Goal: Information Seeking & Learning: Learn about a topic

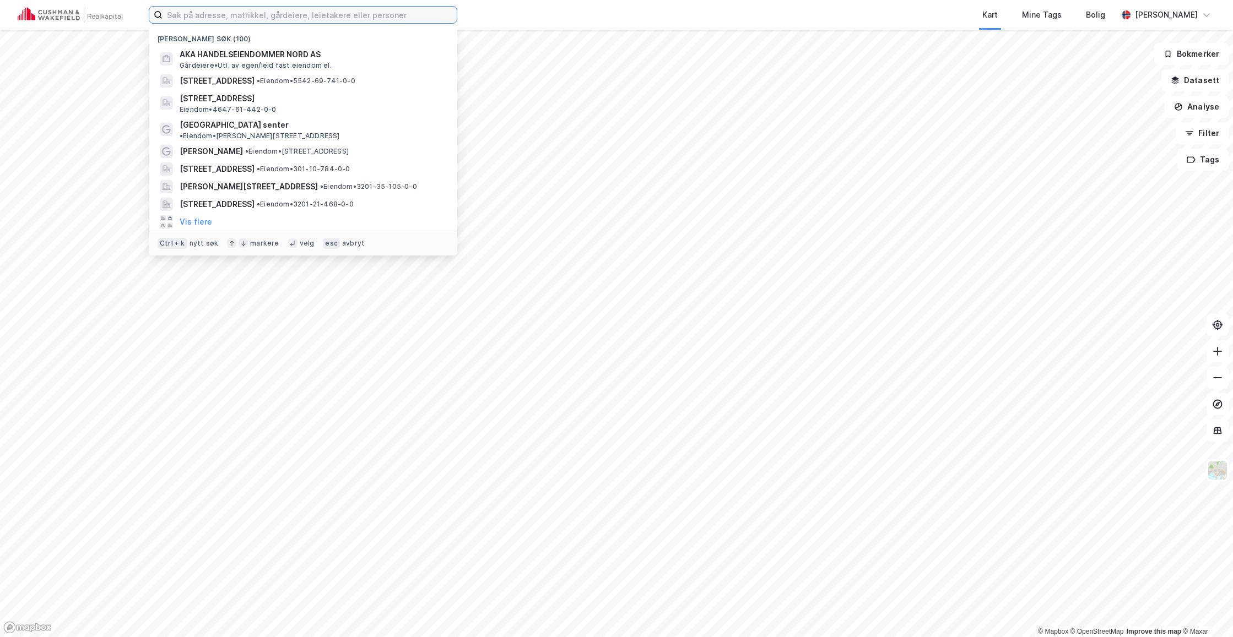
click at [378, 17] on input at bounding box center [309, 15] width 294 height 17
type input "[STREET_ADDRESS]"
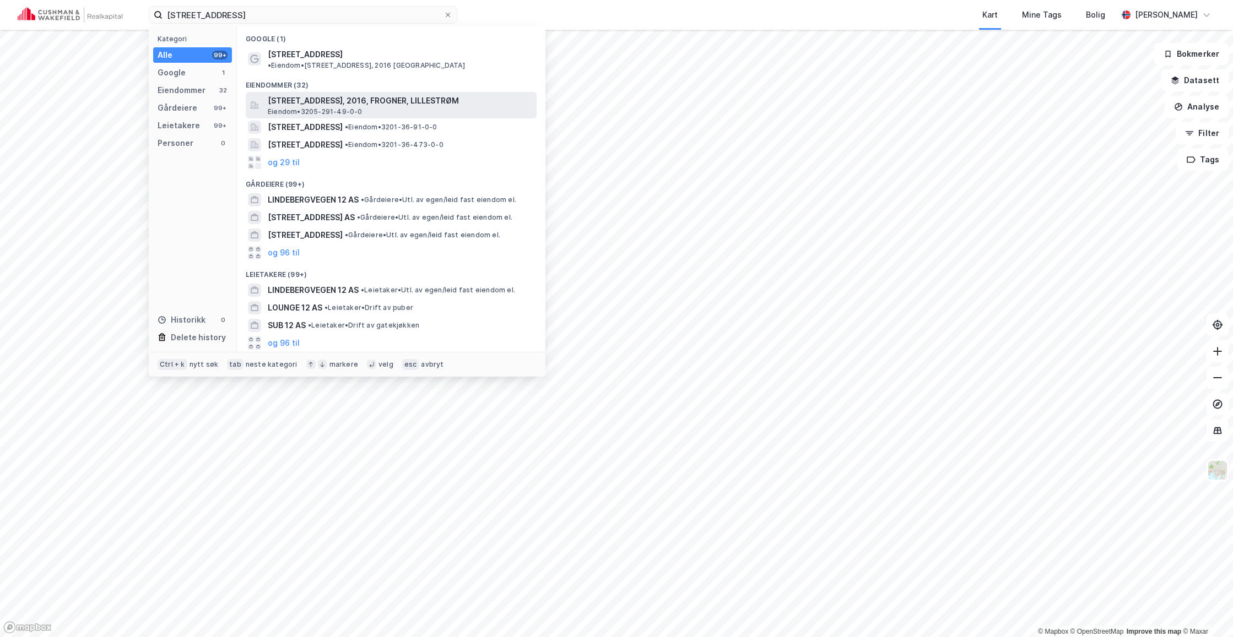
click at [324, 94] on span "[STREET_ADDRESS], 2016, FROGNER, LILLESTRØM" at bounding box center [400, 100] width 264 height 13
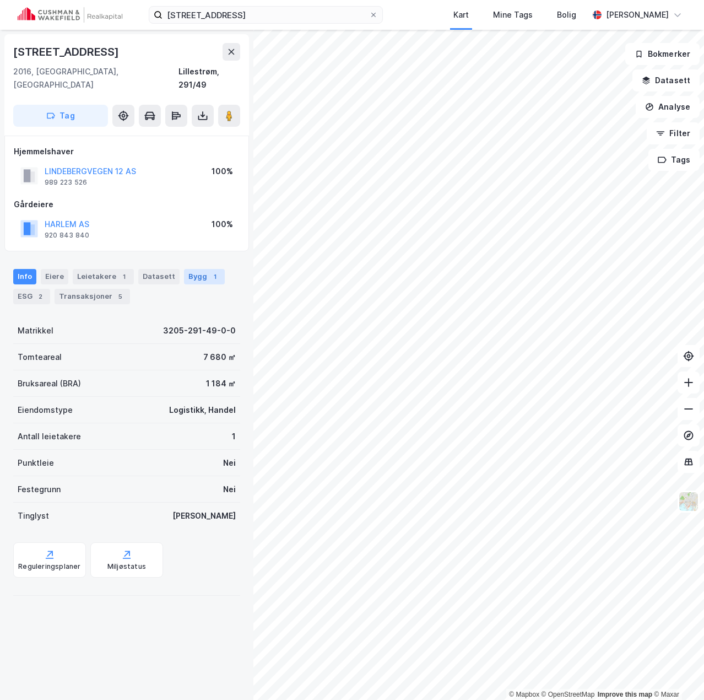
click at [189, 269] on div "Bygg 1" at bounding box center [204, 276] width 41 height 15
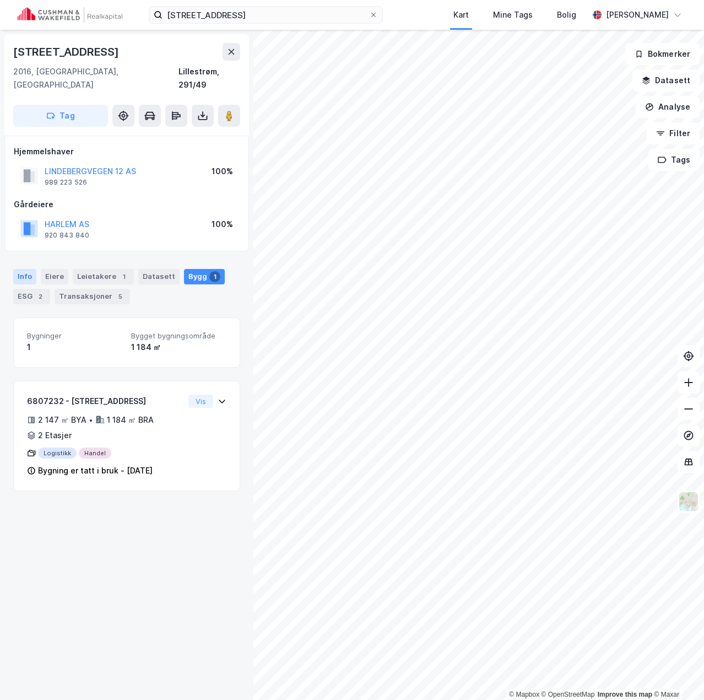
click at [19, 269] on div "Info" at bounding box center [24, 276] width 23 height 15
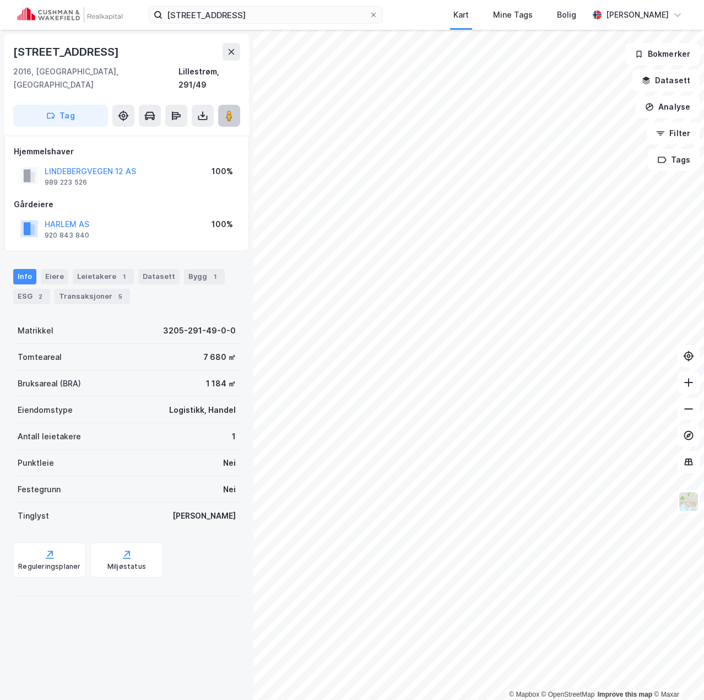
click at [232, 110] on image at bounding box center [229, 115] width 7 height 11
click at [205, 110] on icon at bounding box center [202, 115] width 11 height 11
click at [174, 133] on div "Last ned grunnbok" at bounding box center [148, 137] width 64 height 9
click at [170, 198] on div "Gårdeiere" at bounding box center [127, 204] width 226 height 13
click at [0, 0] on button "LINDEBERGVEGEN 12 AS" at bounding box center [0, 0] width 0 height 0
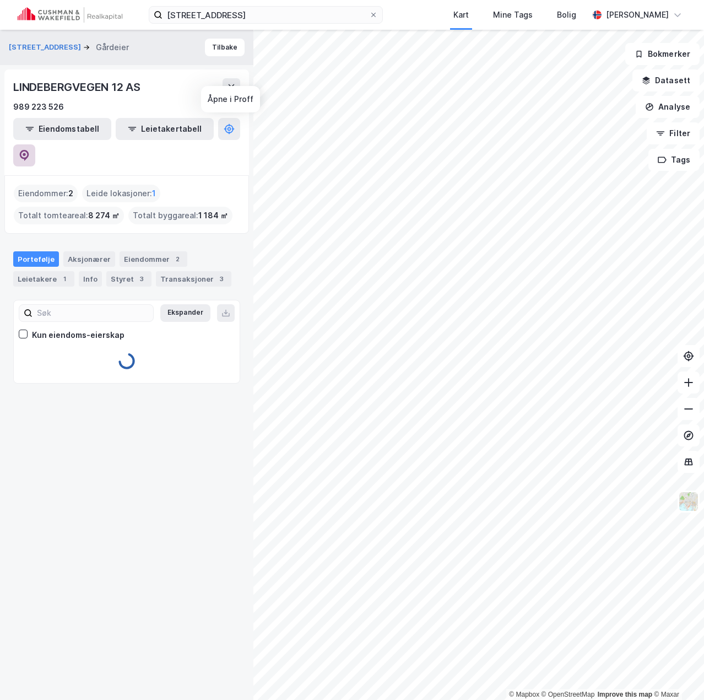
click at [30, 150] on icon at bounding box center [24, 155] width 11 height 11
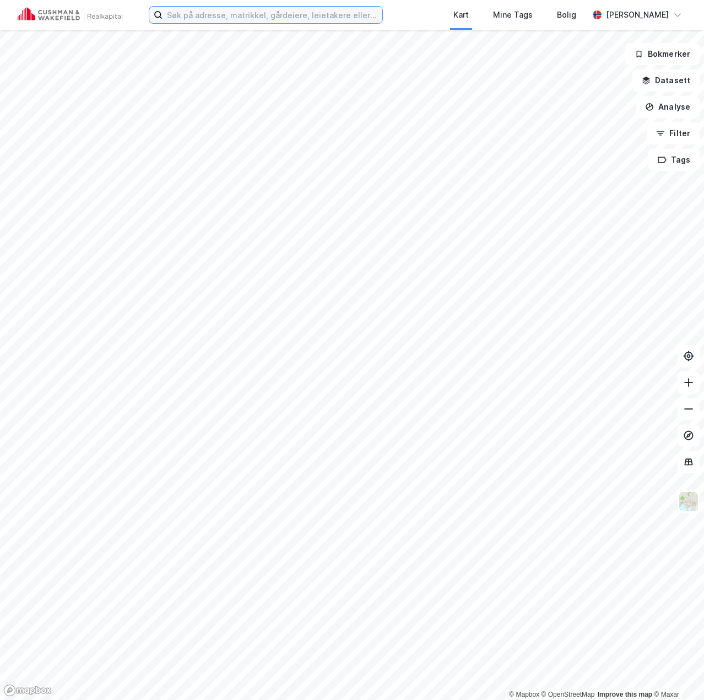
click at [234, 16] on input at bounding box center [272, 15] width 220 height 17
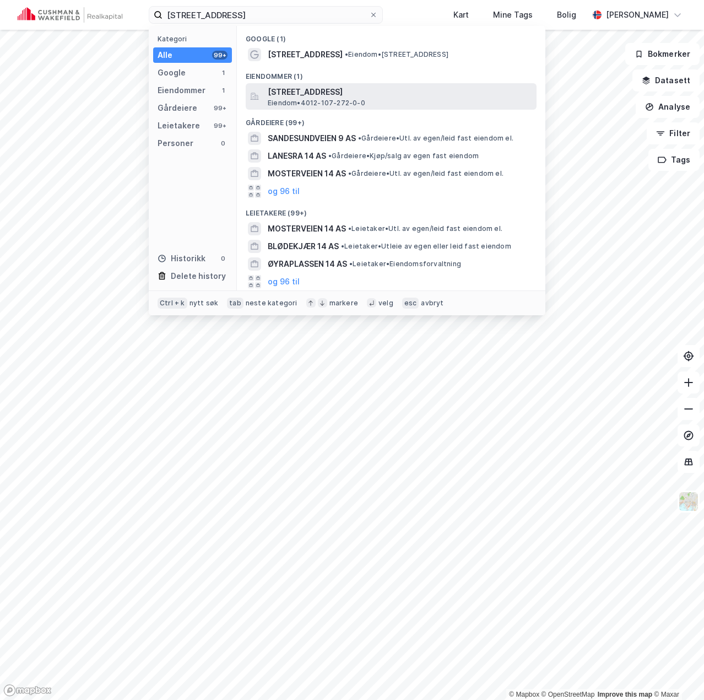
click at [322, 100] on span "Eiendom • 4012-107-272-0-0" at bounding box center [316, 103] width 97 height 9
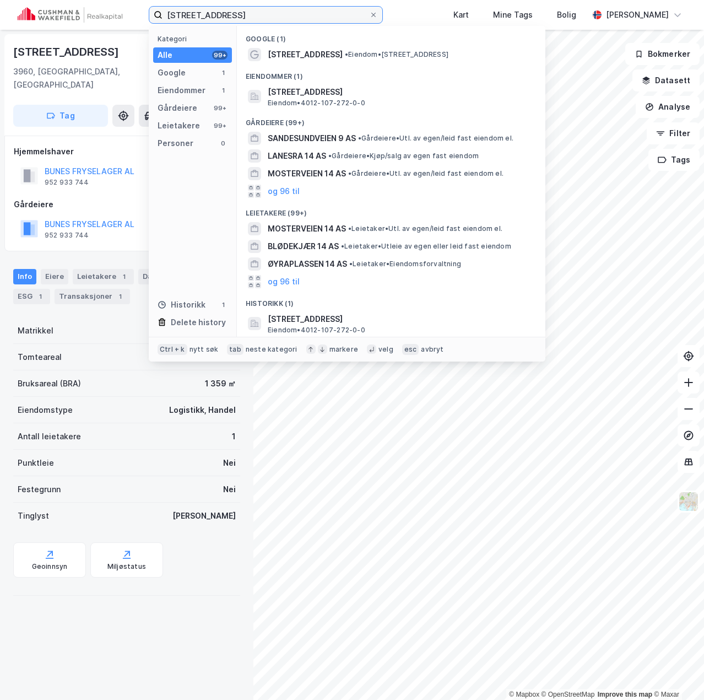
drag, startPoint x: 29, startPoint y: 9, endPoint x: -44, endPoint y: 8, distance: 72.2
click at [0, 8] on html "langesundveien 14 Kategori Alle 99+ Google 1 Eiendommer 1 Gårdeiere 99+ Leietak…" at bounding box center [352, 350] width 704 height 700
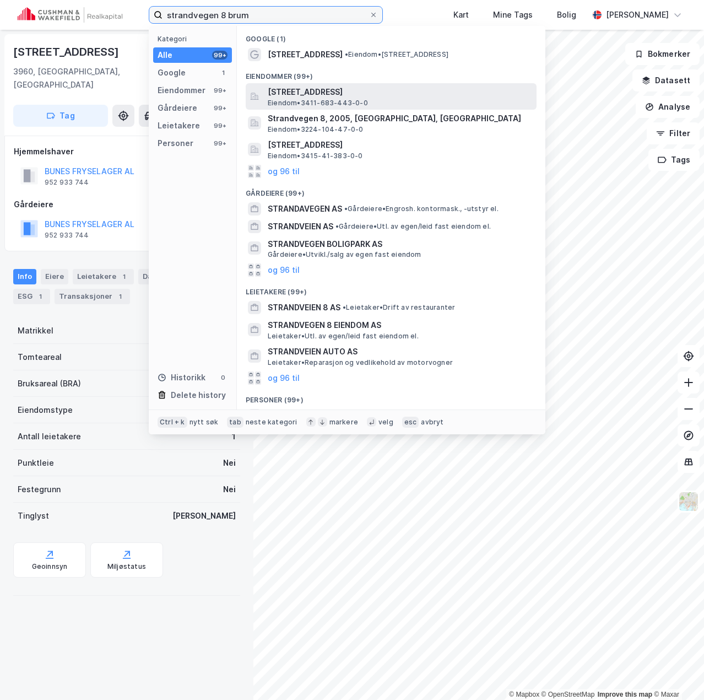
type input "strandvegen 8 brum"
click at [338, 93] on span "Strandvegen 8, 2380, BRUMUNDDAL, RINGSAKER" at bounding box center [400, 91] width 264 height 13
